Goal: Information Seeking & Learning: Learn about a topic

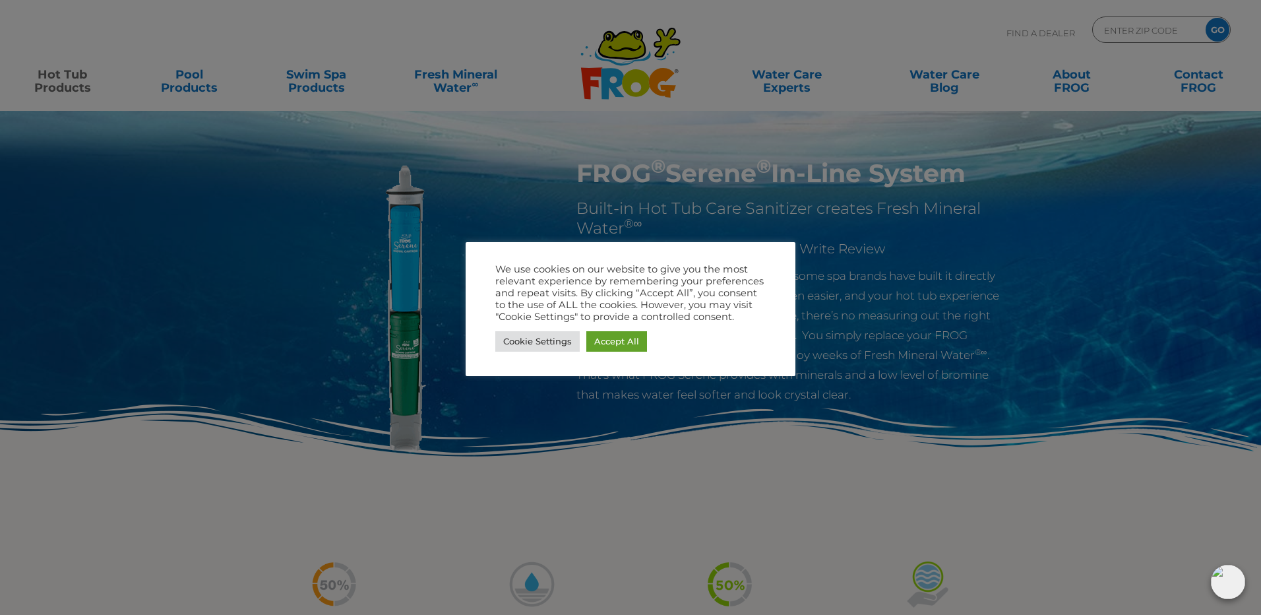
click at [942, 346] on div at bounding box center [630, 307] width 1261 height 615
click at [173, 276] on div at bounding box center [630, 307] width 1261 height 615
click at [522, 338] on link "Cookie Settings" at bounding box center [537, 341] width 84 height 20
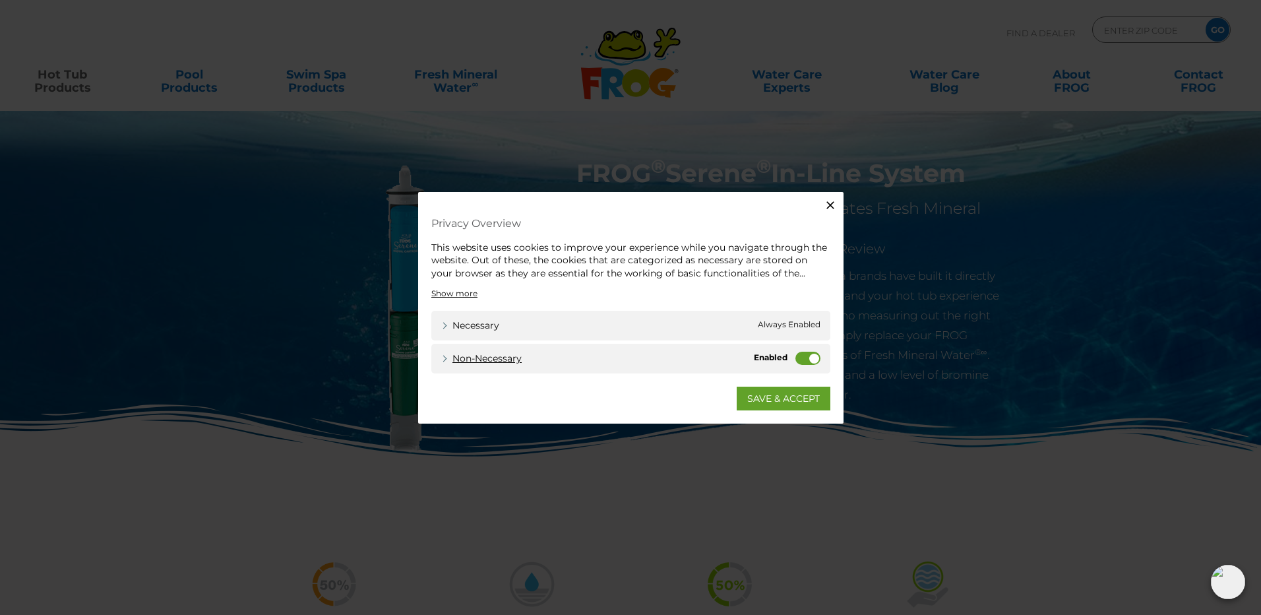
click at [460, 355] on link "Non-necessary" at bounding box center [481, 359] width 80 height 14
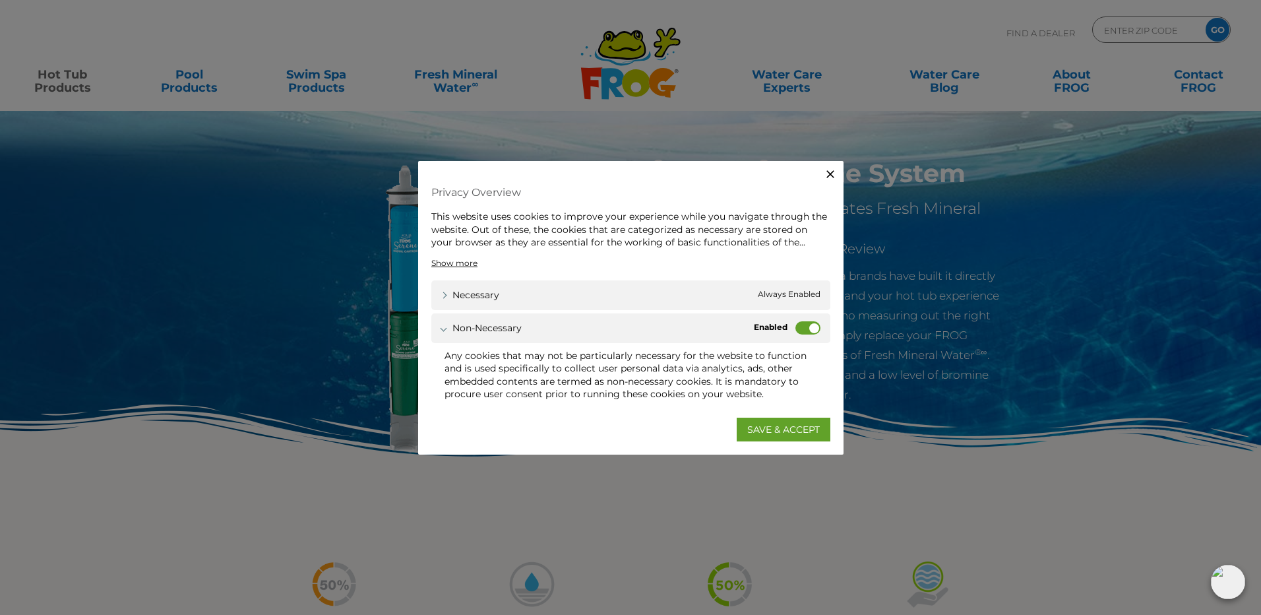
click at [815, 330] on label "Non-necessary" at bounding box center [808, 327] width 25 height 13
click at [0, 0] on input "Non-necessary" at bounding box center [0, 0] width 0 height 0
click at [750, 426] on link "SAVE & ACCEPT" at bounding box center [784, 430] width 94 height 24
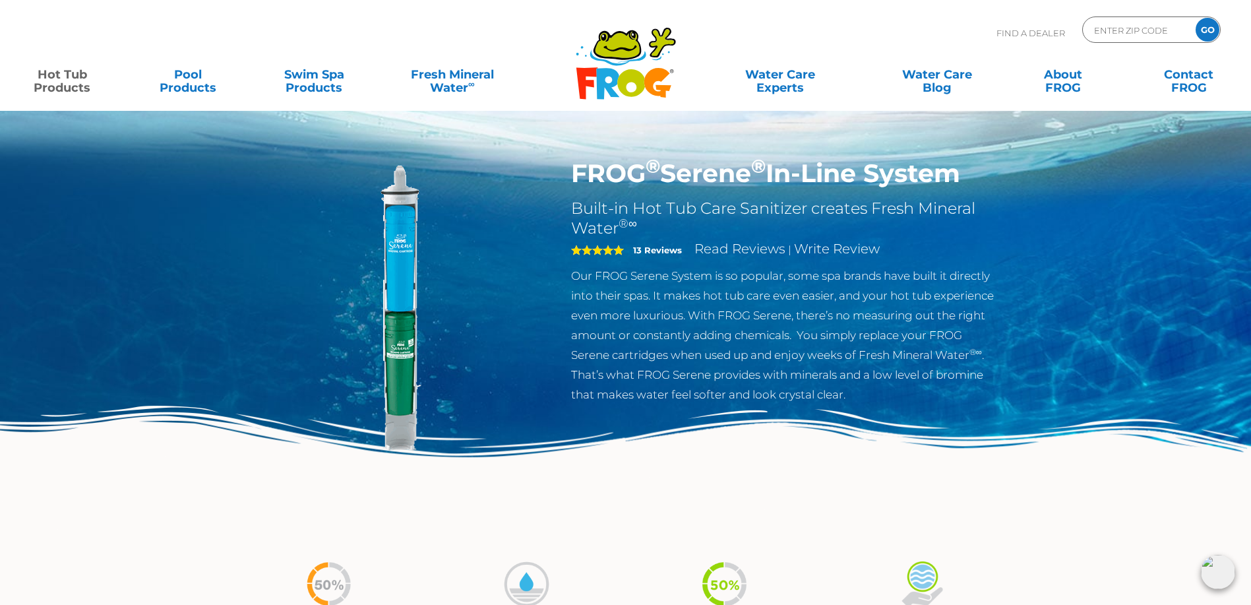
click at [709, 170] on h1 "FROG ® Serene ® In-Line System" at bounding box center [786, 173] width 431 height 30
click at [386, 227] on img at bounding box center [401, 309] width 302 height 302
click at [390, 359] on img at bounding box center [401, 309] width 302 height 302
click at [972, 175] on h1 "FROG ® Serene ® In-Line System" at bounding box center [786, 173] width 431 height 30
drag, startPoint x: 973, startPoint y: 175, endPoint x: 577, endPoint y: 184, distance: 395.9
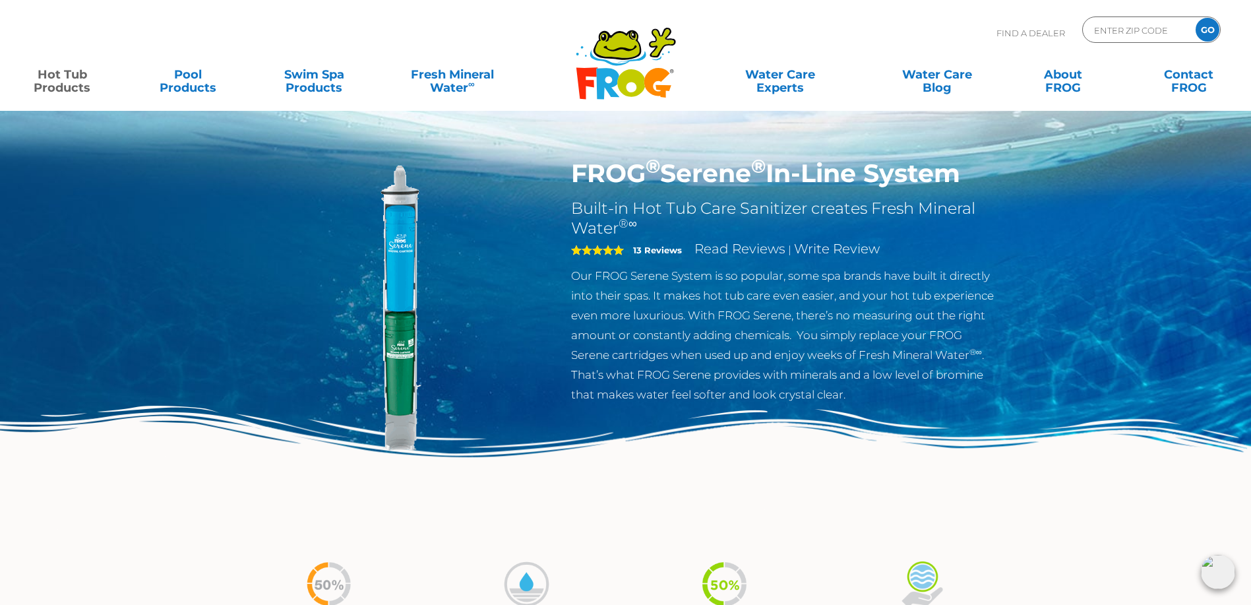
click at [577, 184] on h1 "FROG ® Serene ® In-Line System" at bounding box center [786, 173] width 431 height 30
copy h1 "FROG ® Serene ® In-Line System"
